Goal: Task Accomplishment & Management: Use online tool/utility

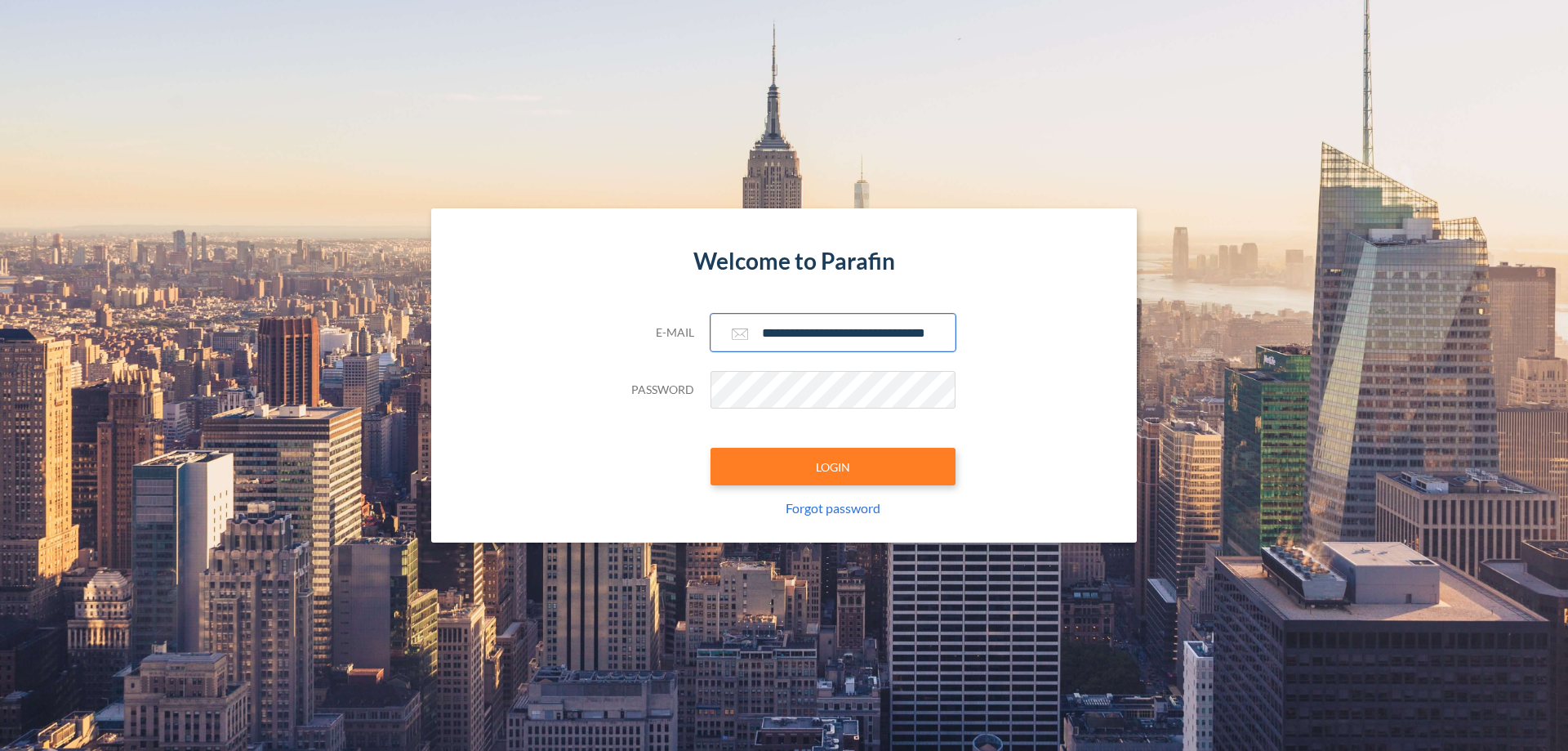
type input "**********"
click at [833, 466] on button "LOGIN" at bounding box center [833, 466] width 245 height 38
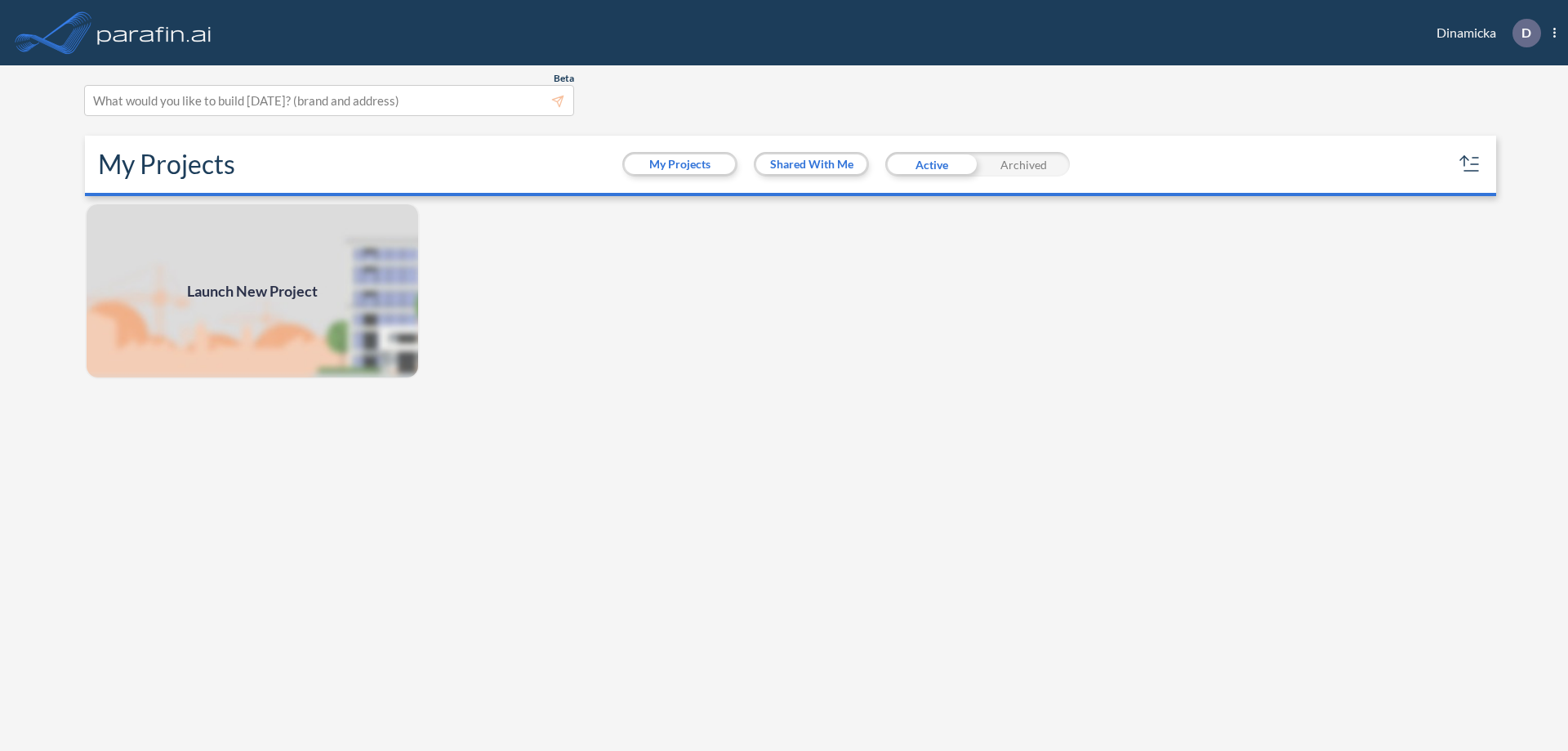
scroll to position [4, 0]
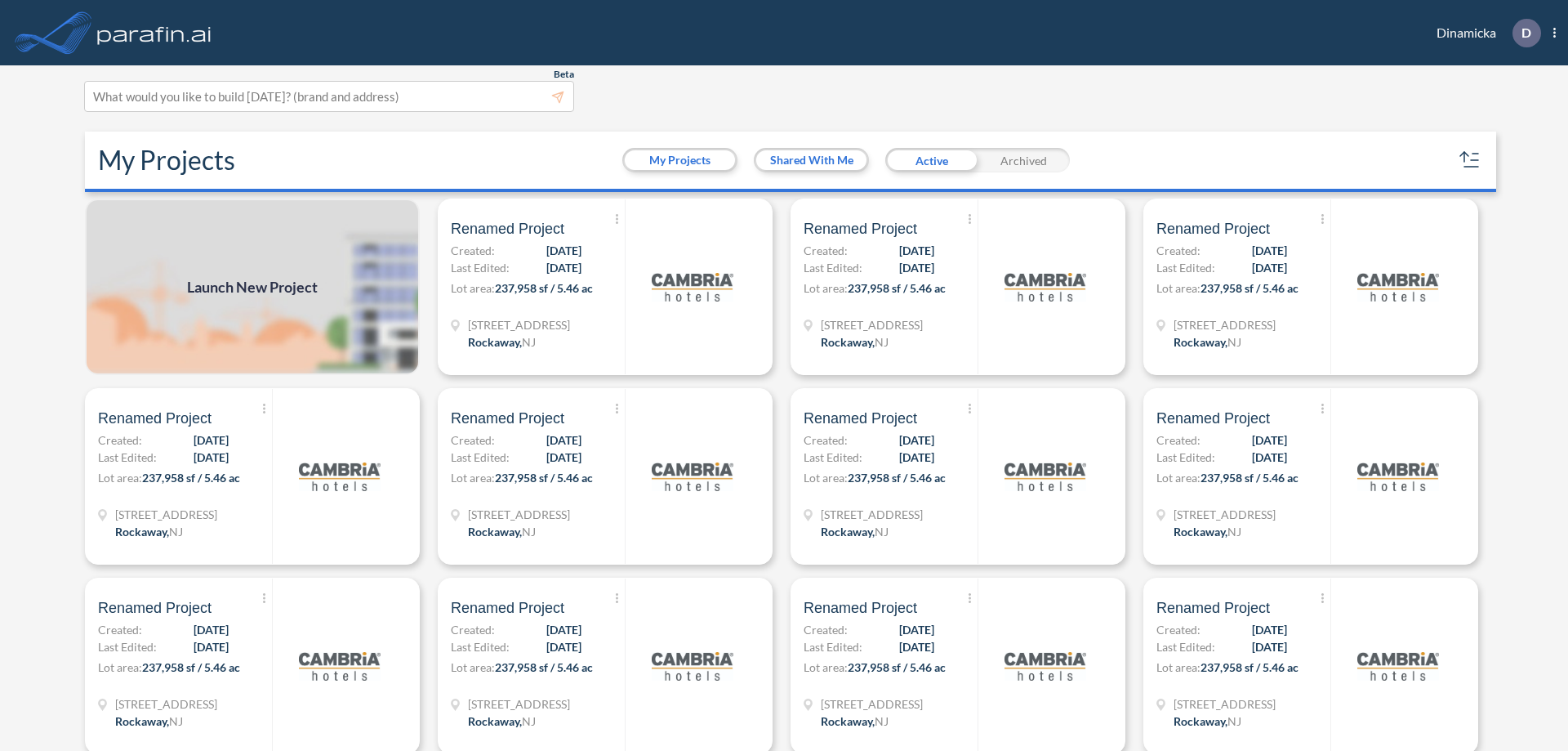
click at [252, 286] on span "Launch New Project" at bounding box center [251, 287] width 130 height 22
